Goal: Information Seeking & Learning: Learn about a topic

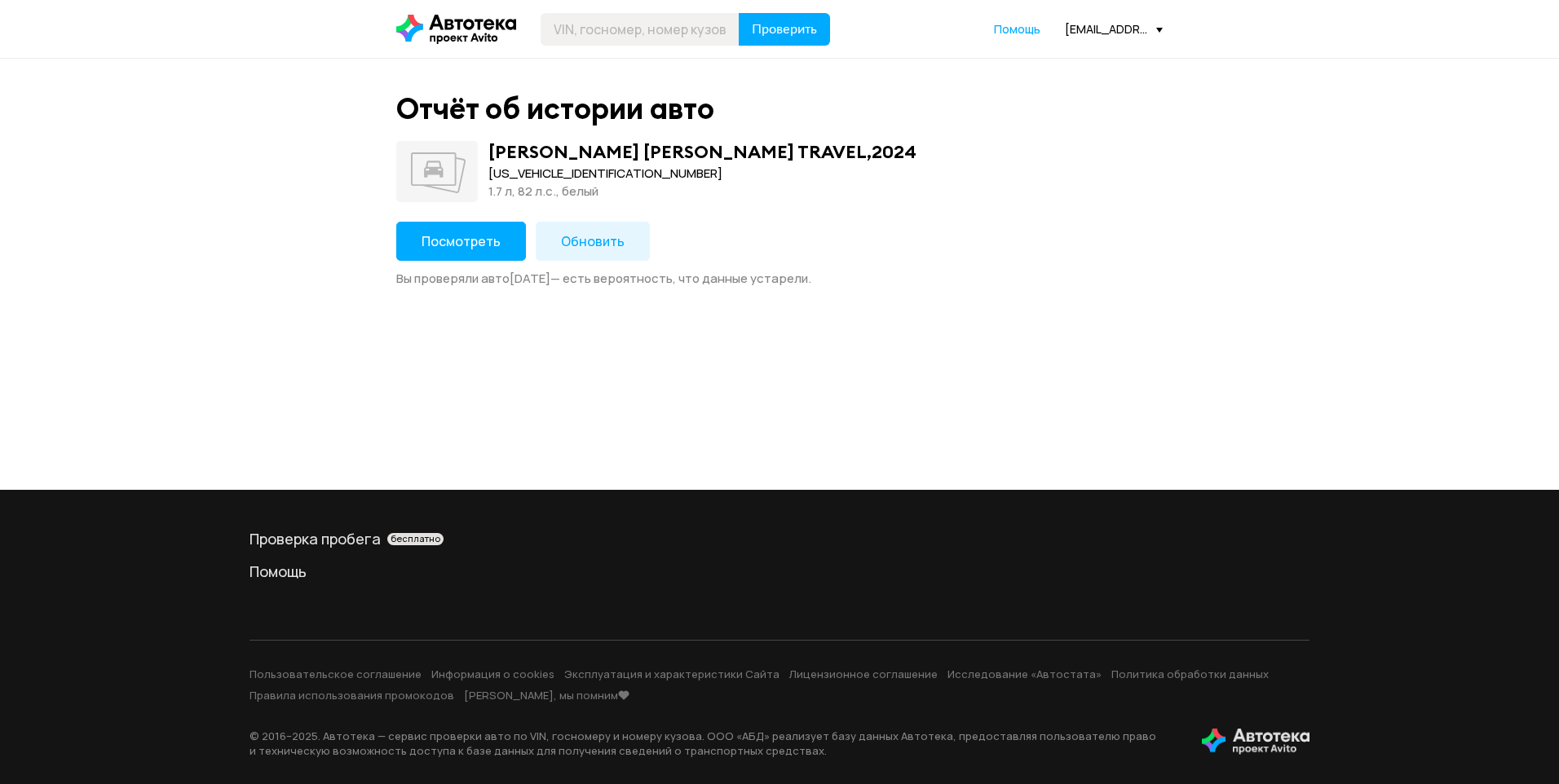
click at [471, 243] on span "Посмотреть" at bounding box center [460, 241] width 79 height 18
click at [471, 232] on span "Посмотреть" at bounding box center [460, 241] width 79 height 18
click at [475, 248] on span "Посмотреть" at bounding box center [460, 241] width 79 height 18
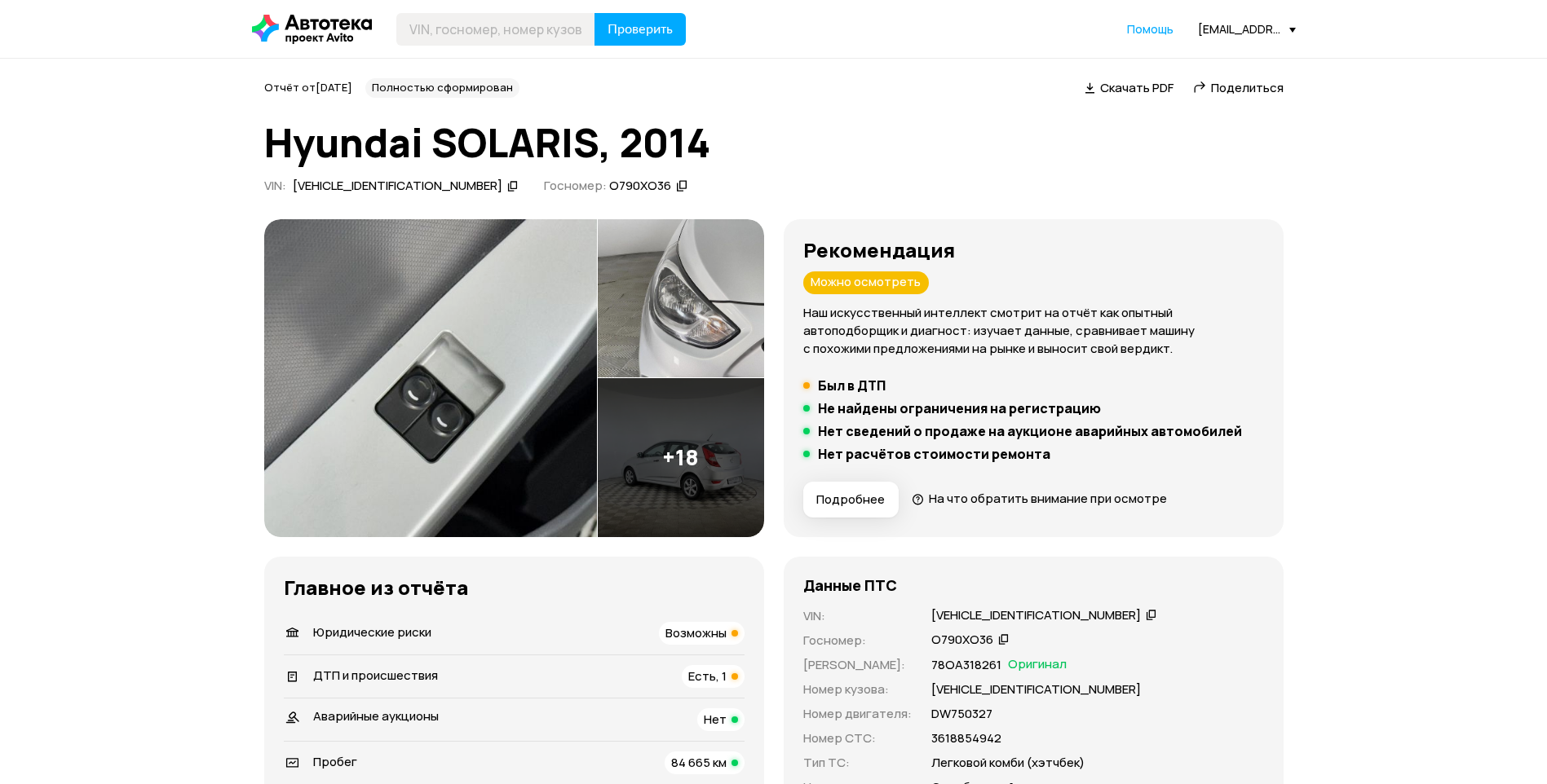
click at [842, 386] on h5 "Был в ДТП" at bounding box center [851, 385] width 68 height 16
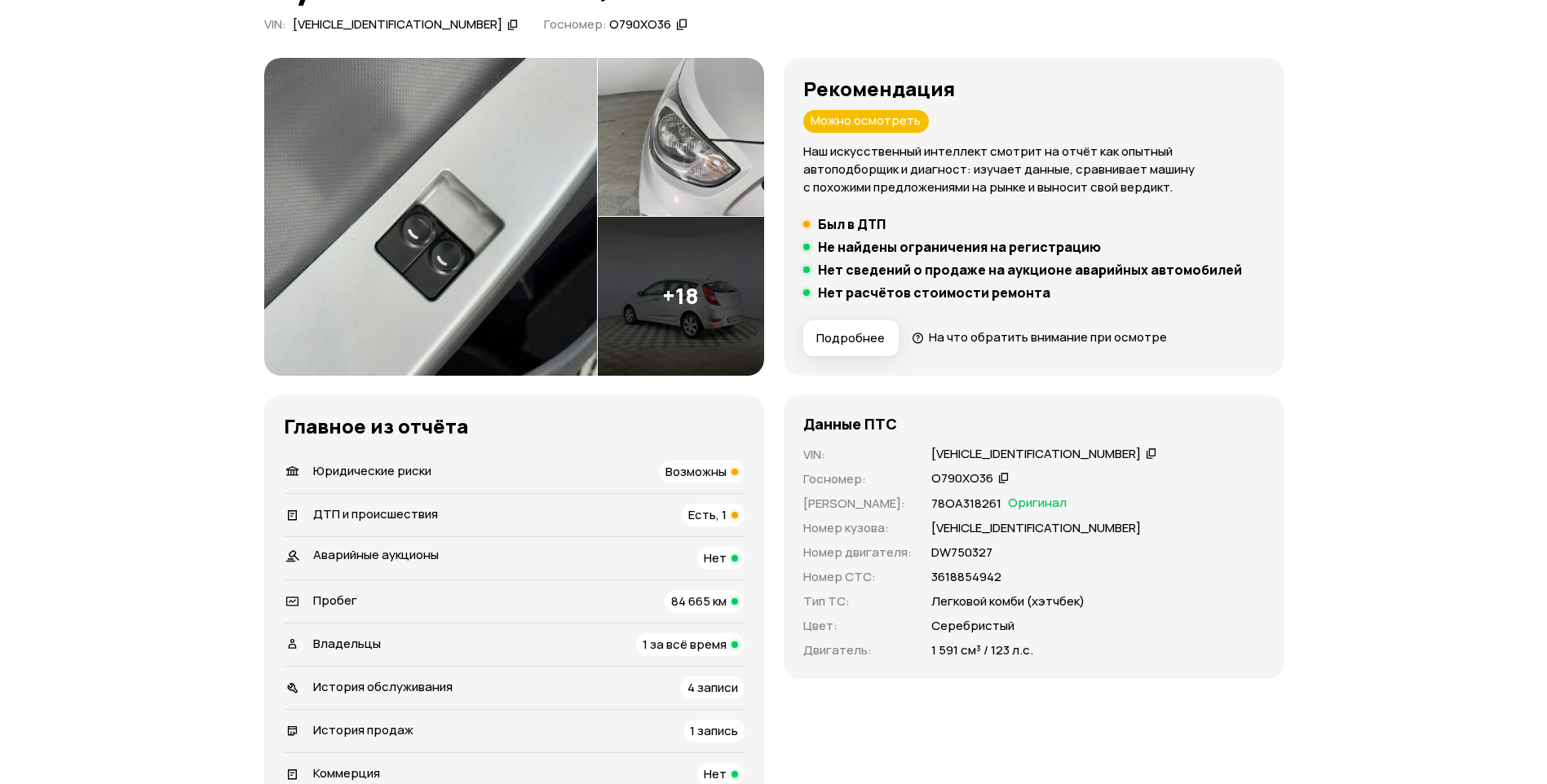
scroll to position [163, 0]
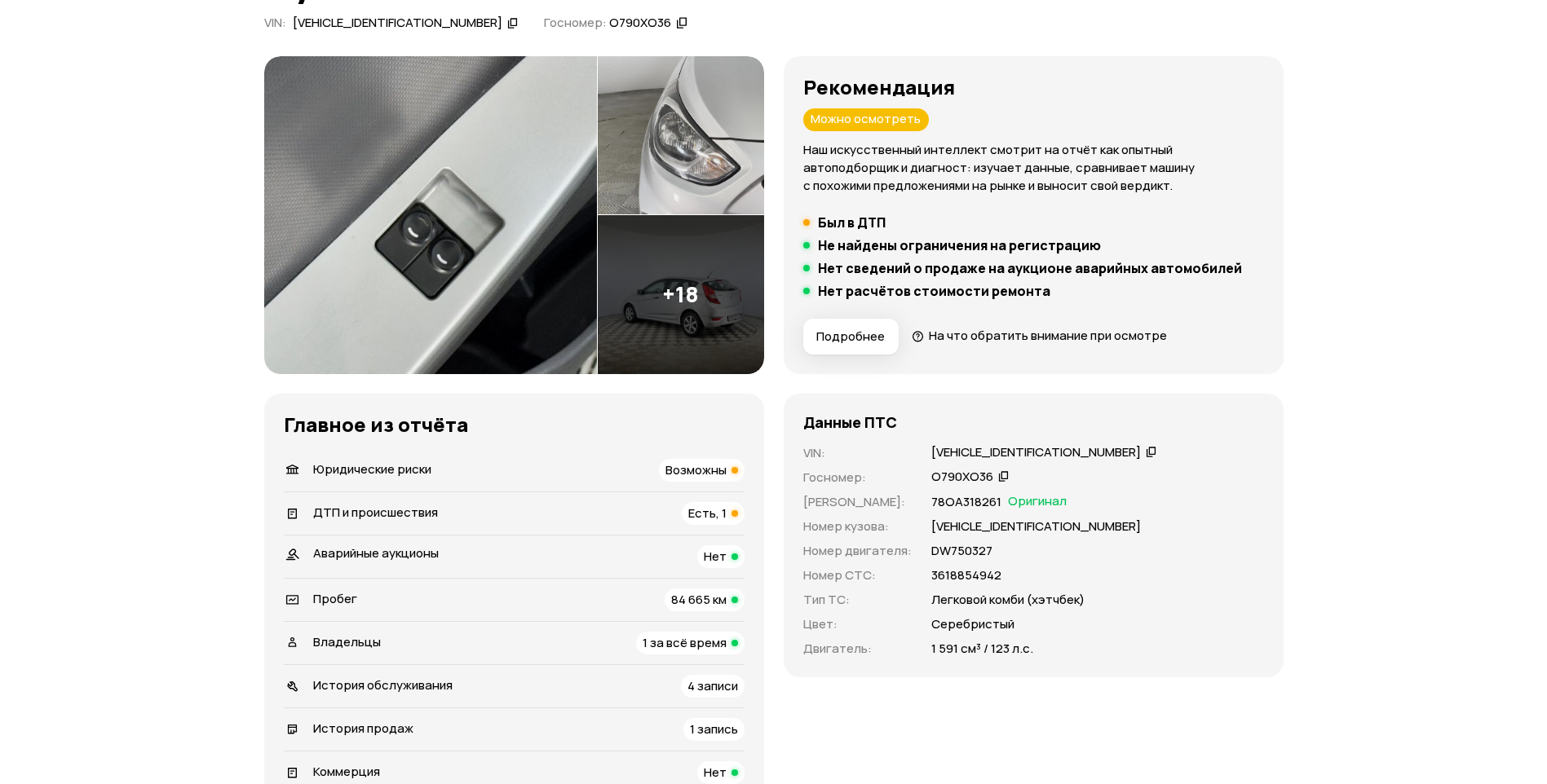
click at [677, 482] on li "Юридические риски Возможны" at bounding box center [514, 470] width 461 height 43
click at [678, 453] on li "Юридические риски Возможны" at bounding box center [514, 470] width 461 height 43
click at [676, 462] on span "Возможны" at bounding box center [695, 470] width 61 height 17
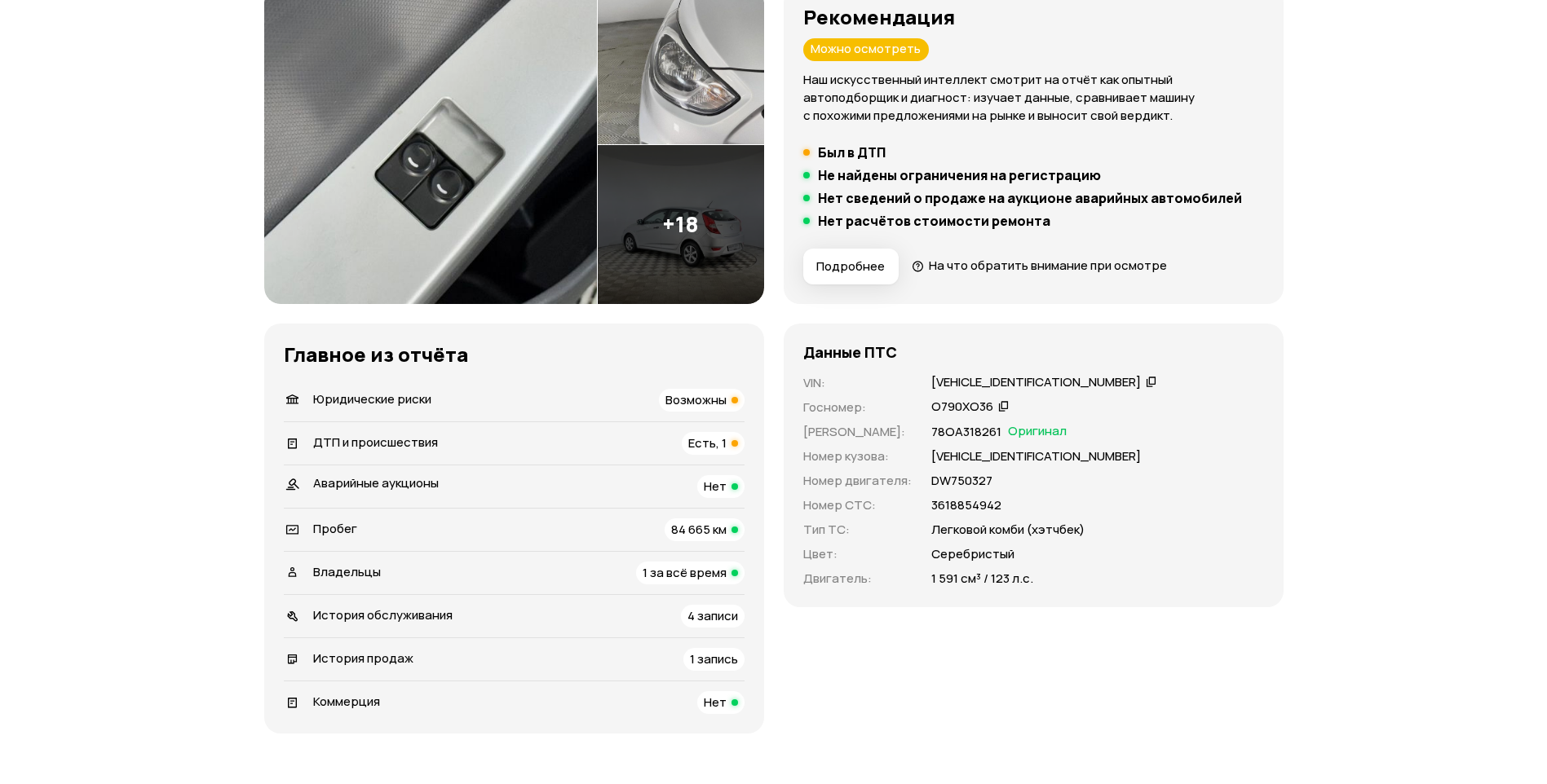
click at [708, 445] on span "Есть, 1" at bounding box center [707, 442] width 38 height 17
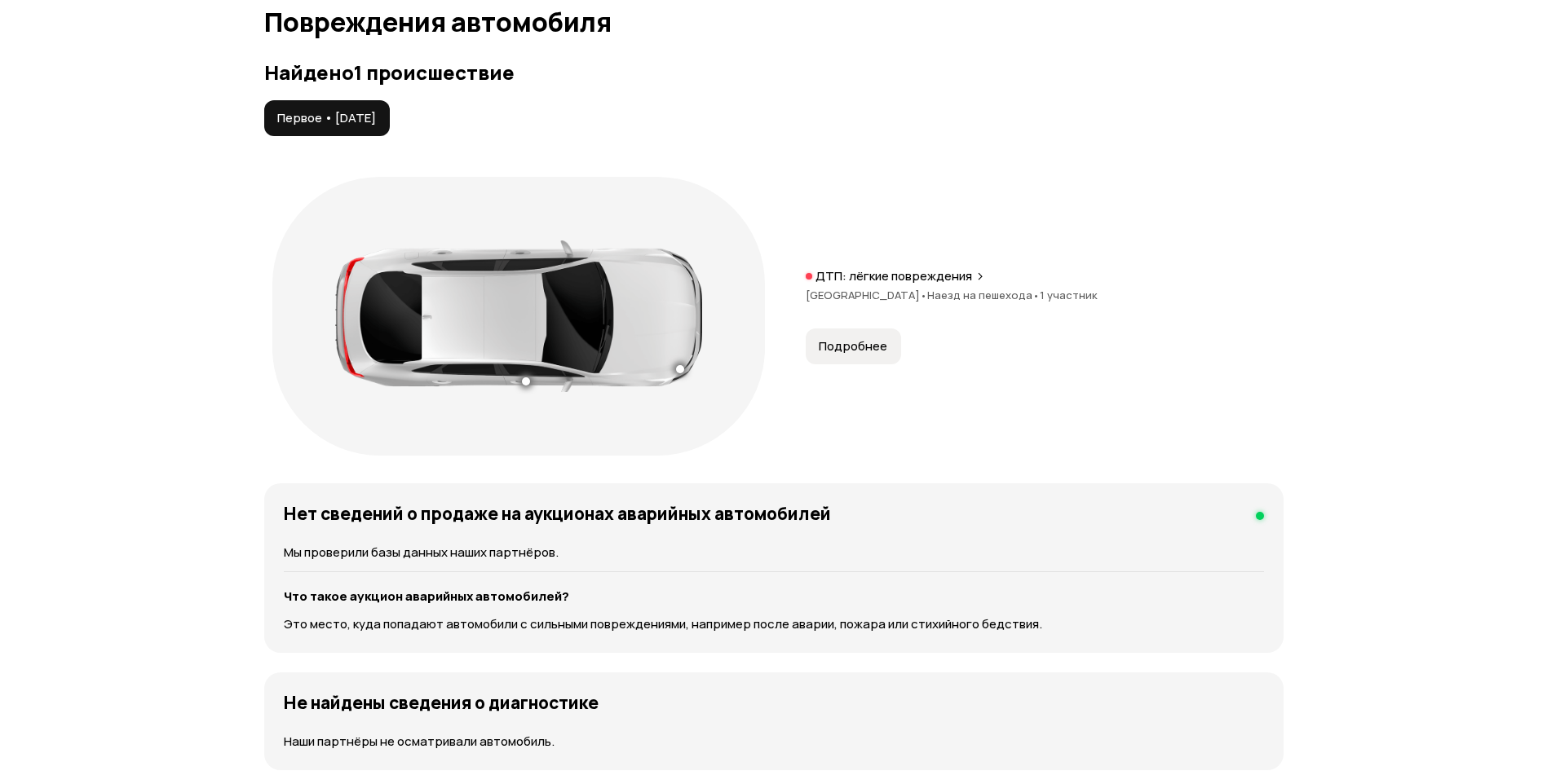
scroll to position [1723, 0]
